Goal: Download file/media

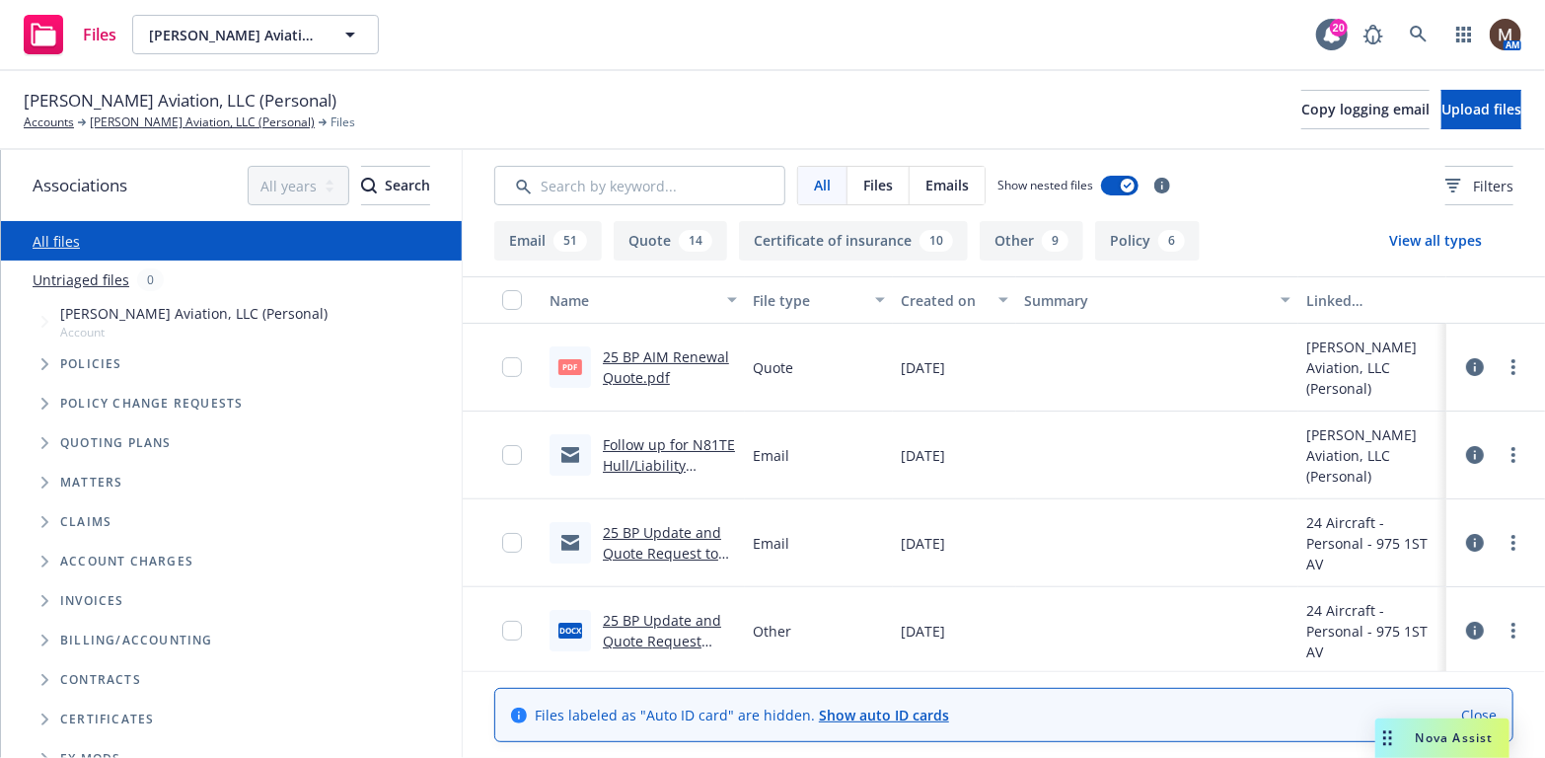
click at [660, 440] on link "Follow up for N81TE Hull/Liability Renewal – Request for Updates" at bounding box center [669, 475] width 132 height 81
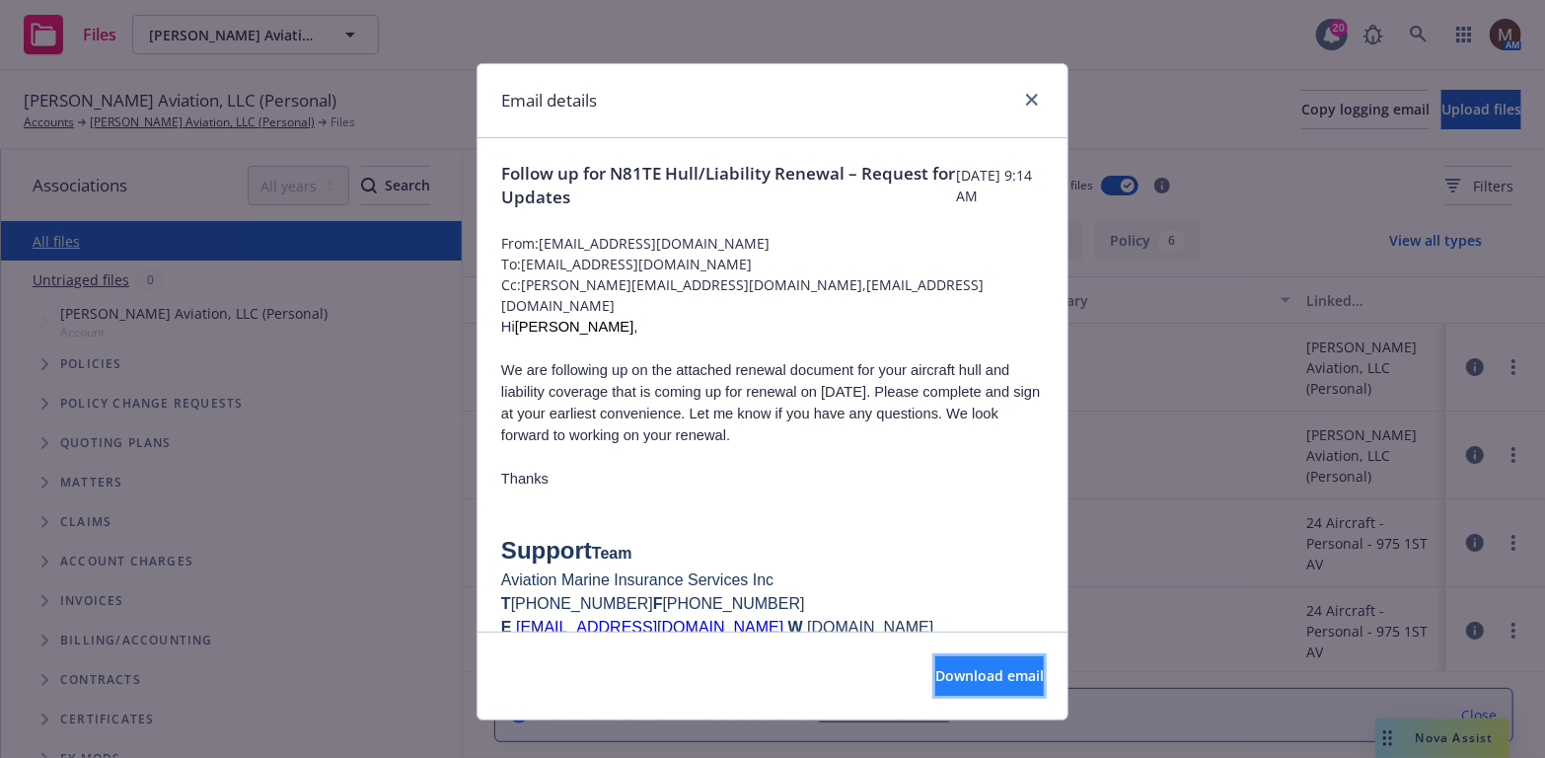
click at [1001, 673] on span "Download email" at bounding box center [989, 675] width 109 height 19
click at [1026, 97] on icon "close" at bounding box center [1032, 100] width 12 height 12
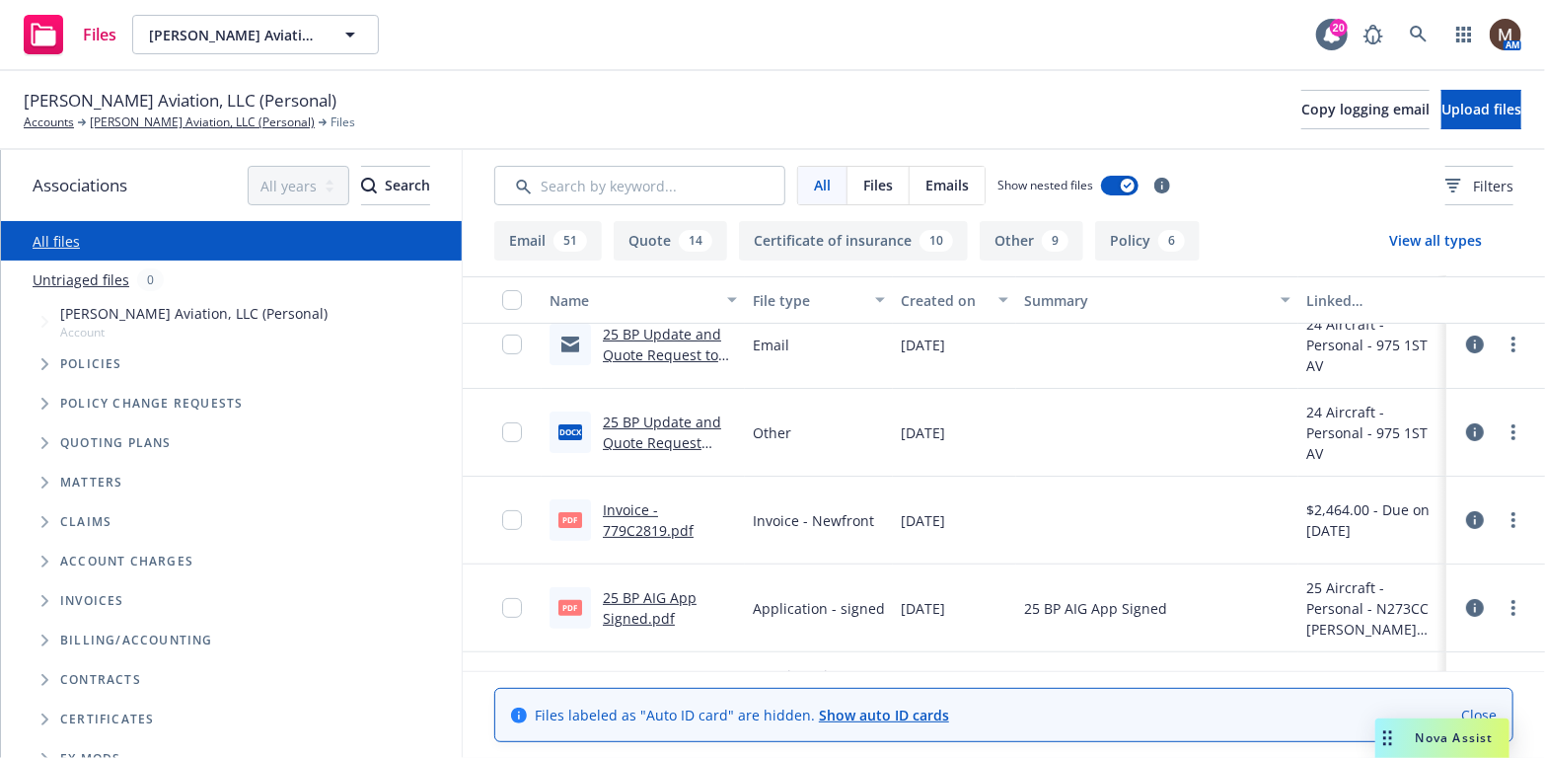
scroll to position [296, 0]
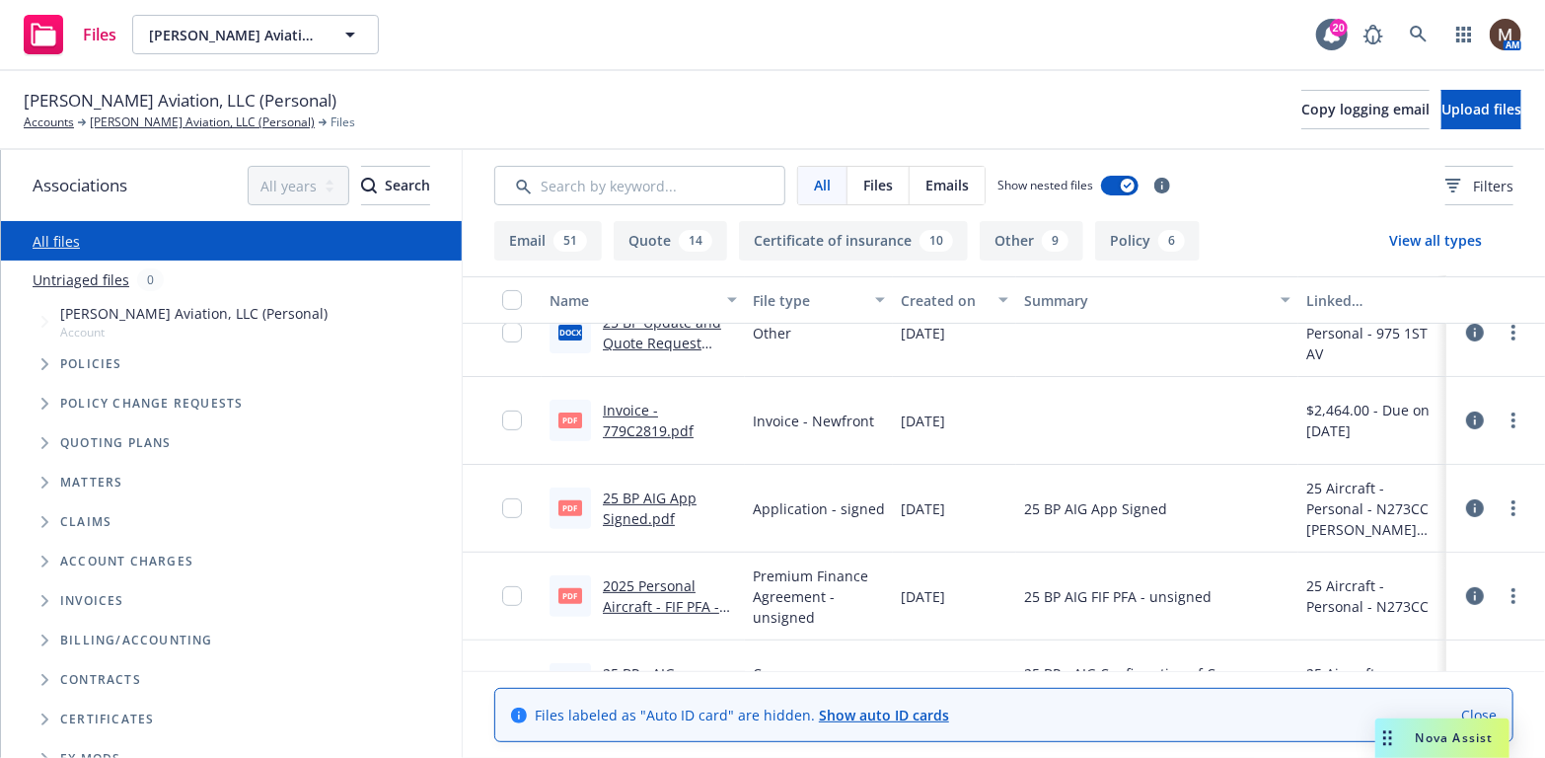
click at [634, 493] on link "25 BP AIG App Signed.pdf" at bounding box center [650, 507] width 94 height 39
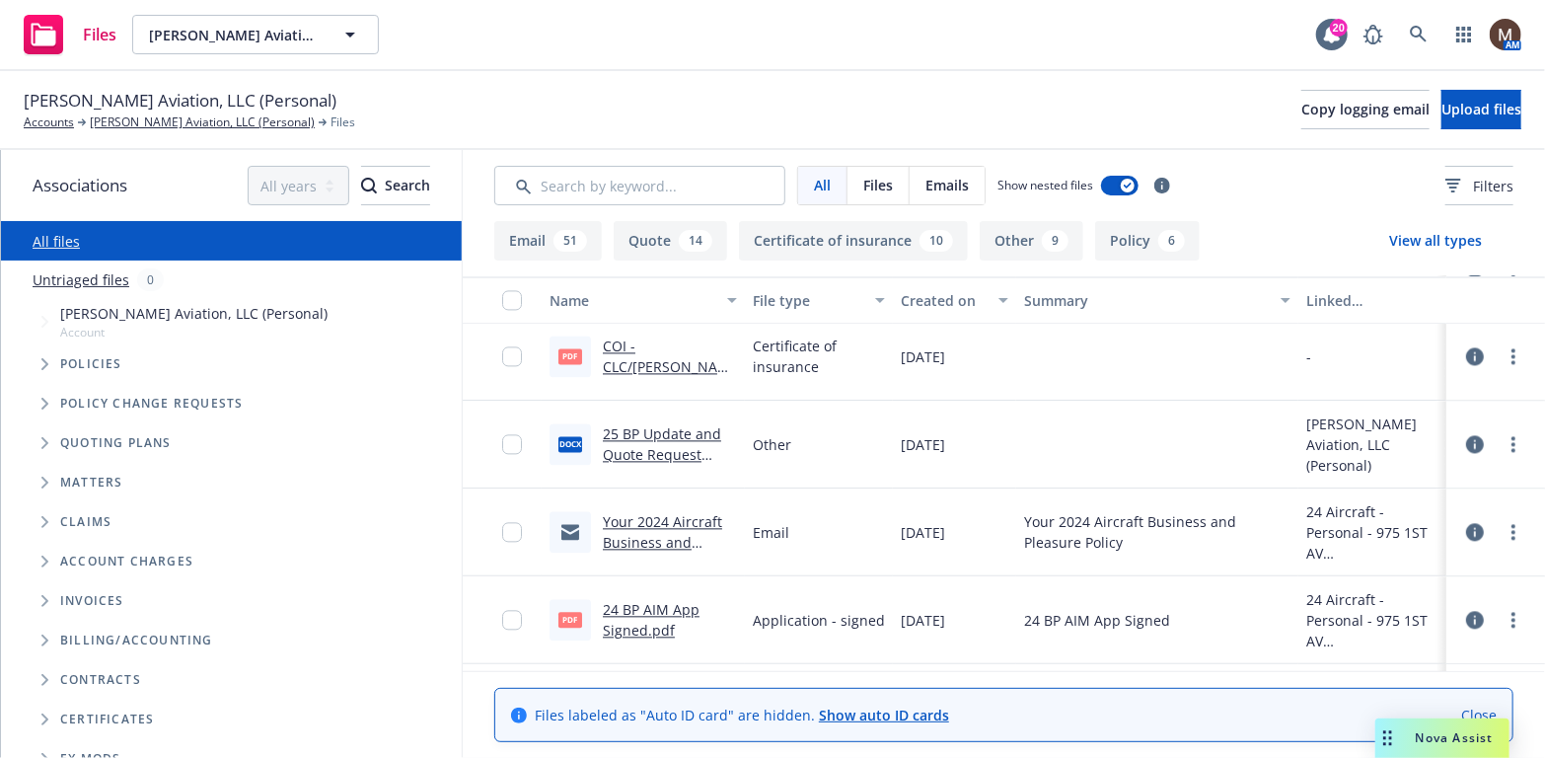
scroll to position [2368, 0]
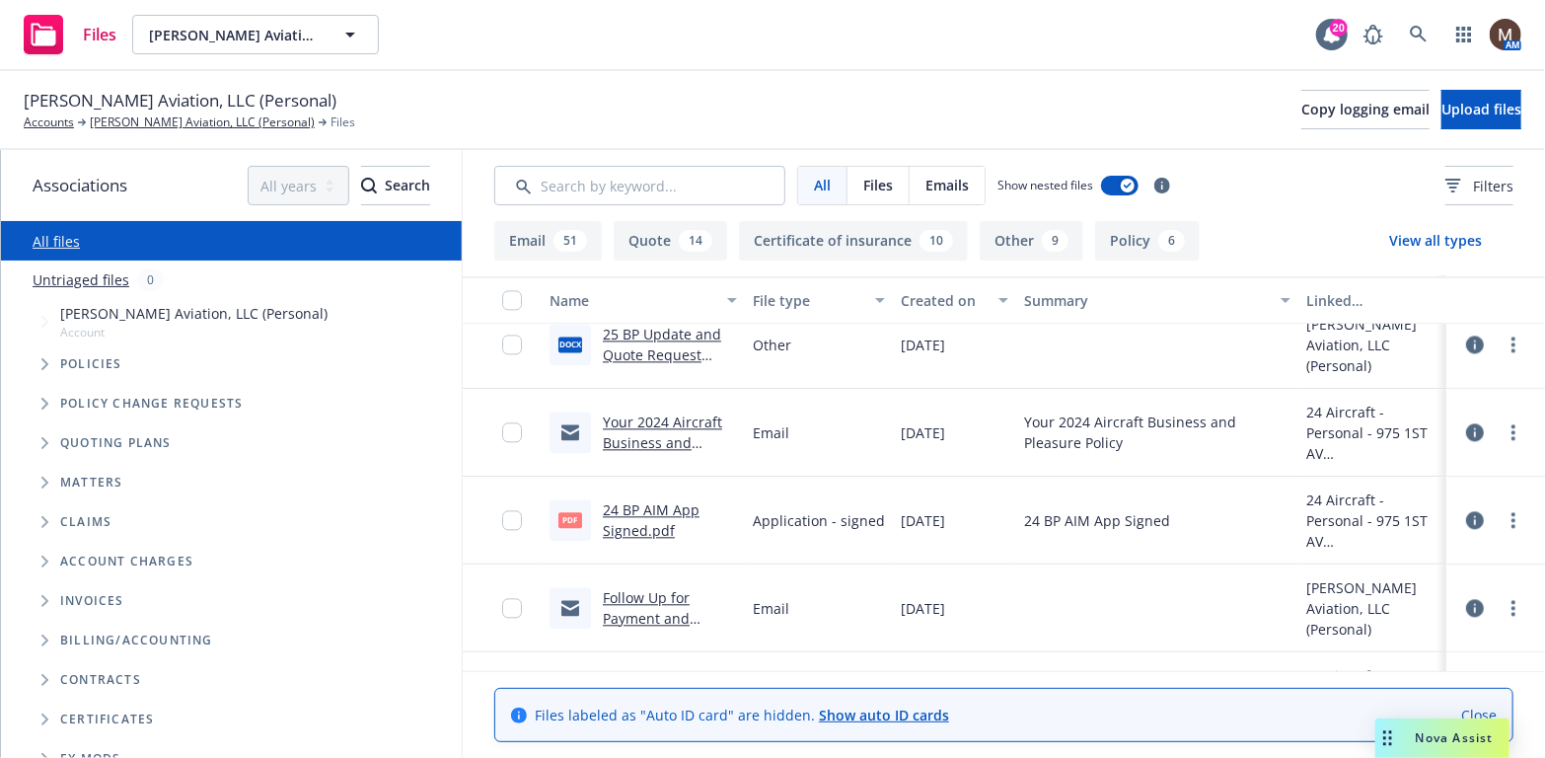
click at [650, 505] on link "24 BP AIM App Signed.pdf" at bounding box center [651, 519] width 97 height 39
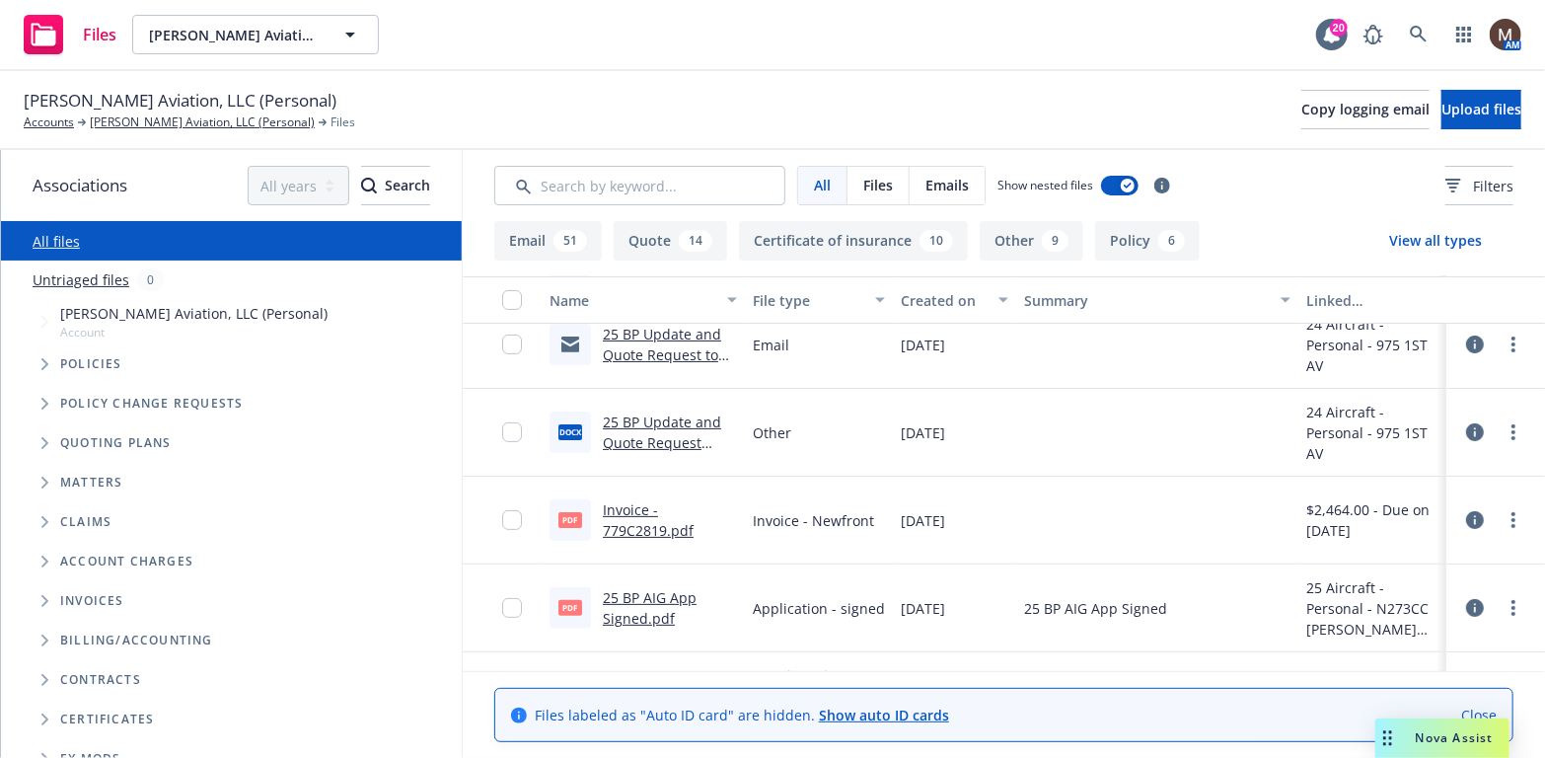
scroll to position [0, 0]
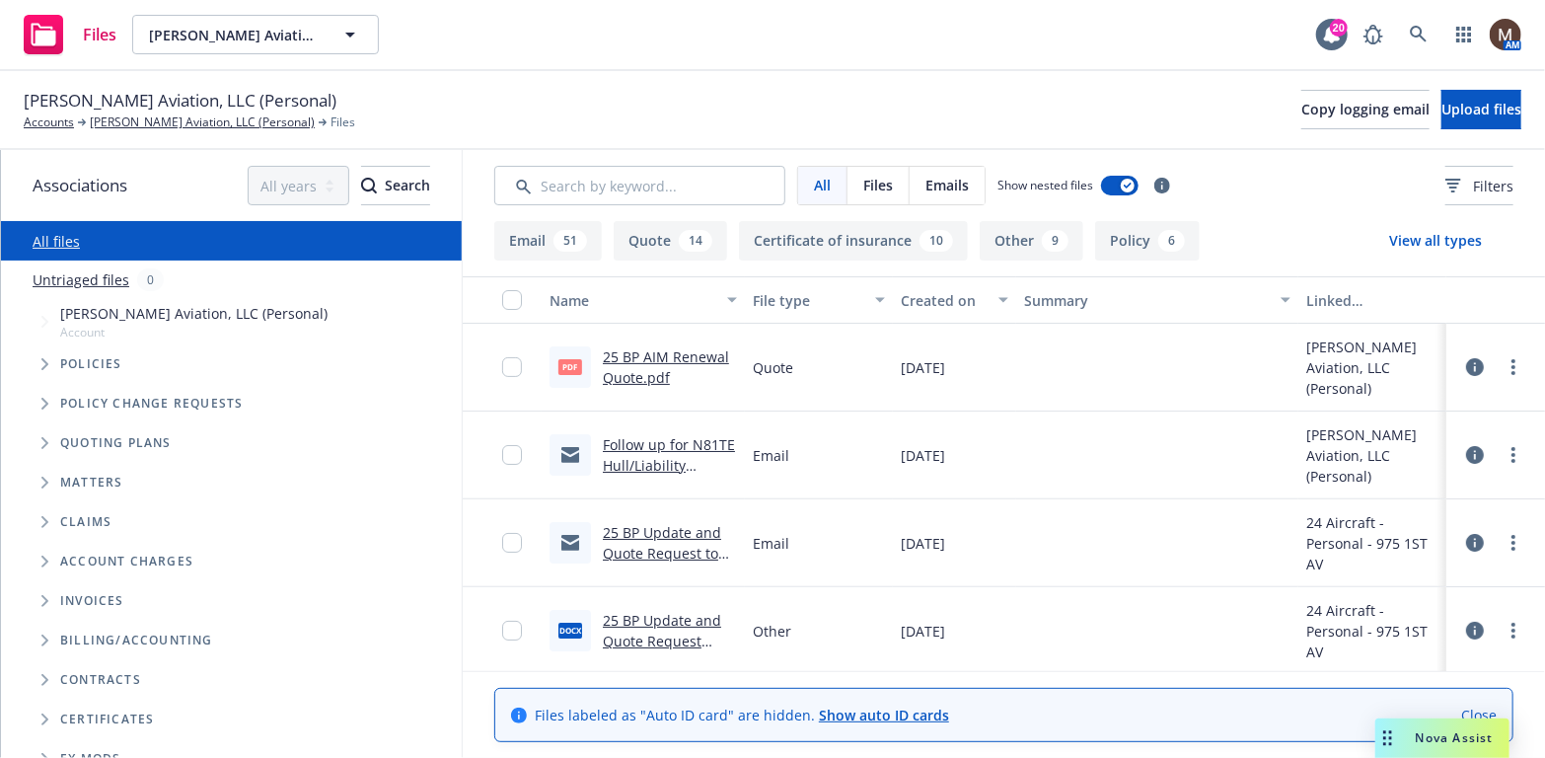
click at [654, 441] on link "Follow up for N81TE Hull/Liability Renewal – Request for Updates" at bounding box center [669, 475] width 132 height 81
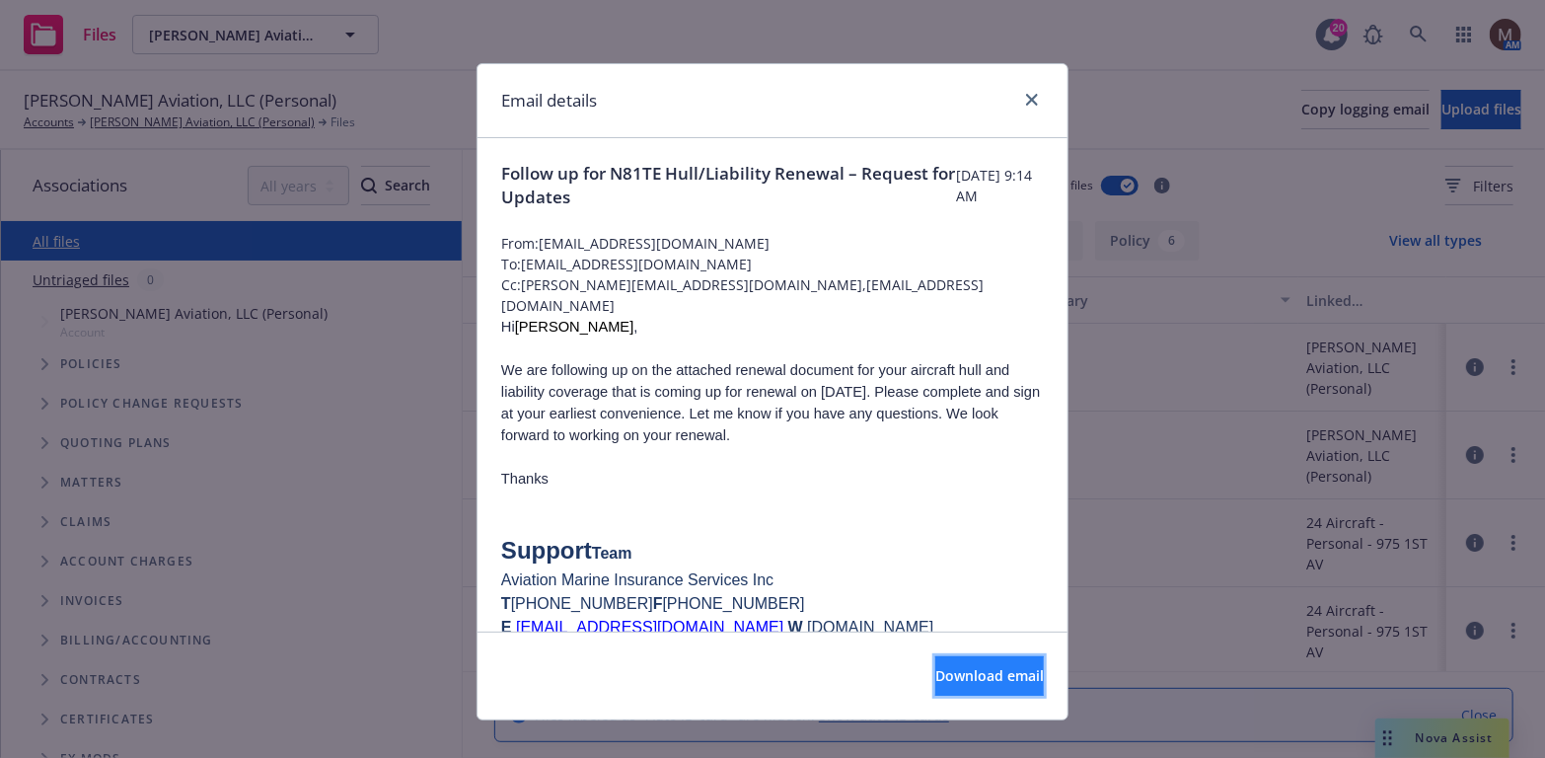
click at [955, 671] on span "Download email" at bounding box center [989, 675] width 109 height 19
click at [1026, 102] on icon "close" at bounding box center [1032, 100] width 12 height 12
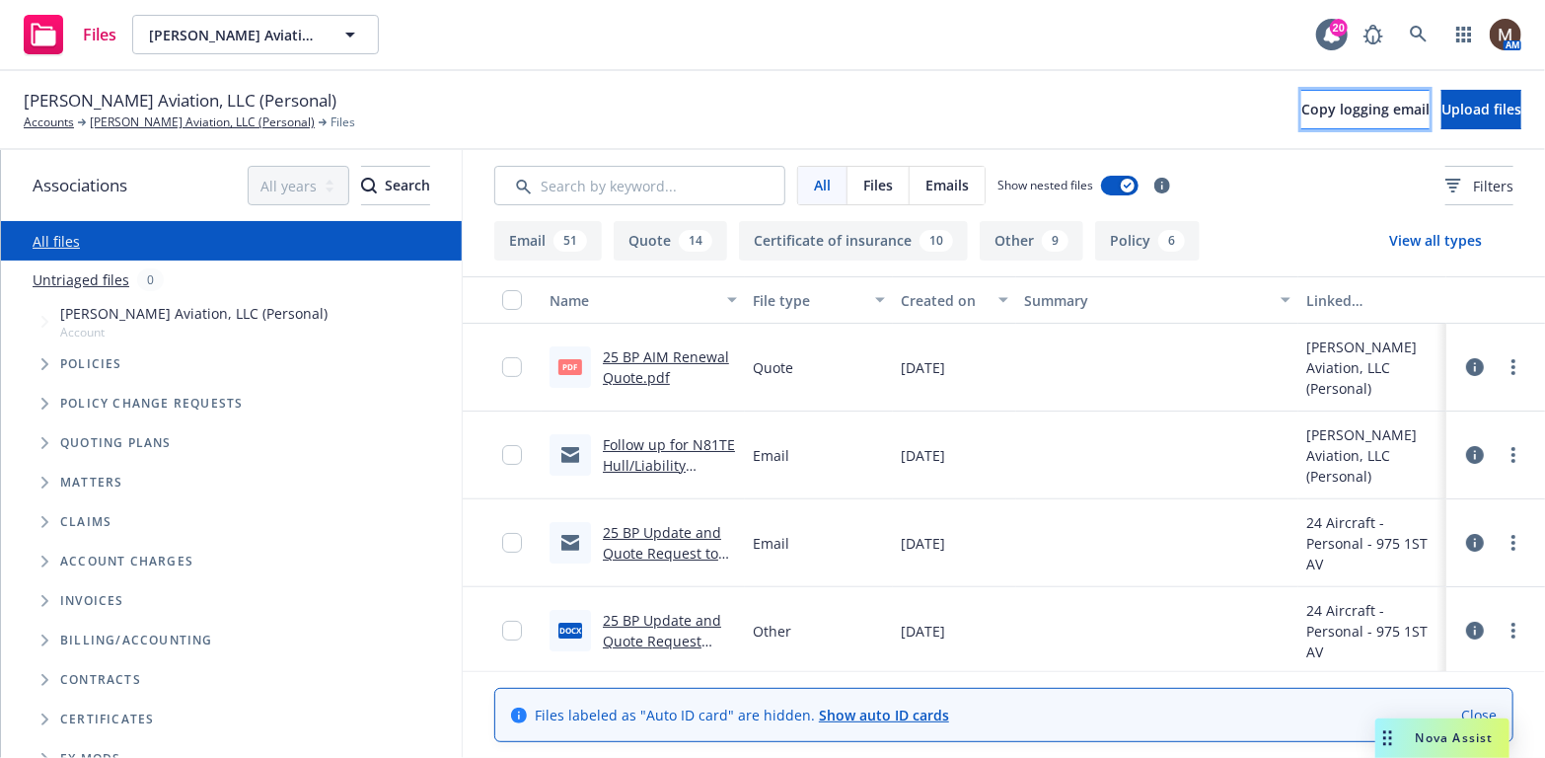
click at [1301, 106] on span "Copy logging email" at bounding box center [1365, 109] width 128 height 19
click at [191, 121] on link "[PERSON_NAME] Aviation, LLC (Personal)" at bounding box center [202, 122] width 225 height 18
